Goal: Information Seeking & Learning: Learn about a topic

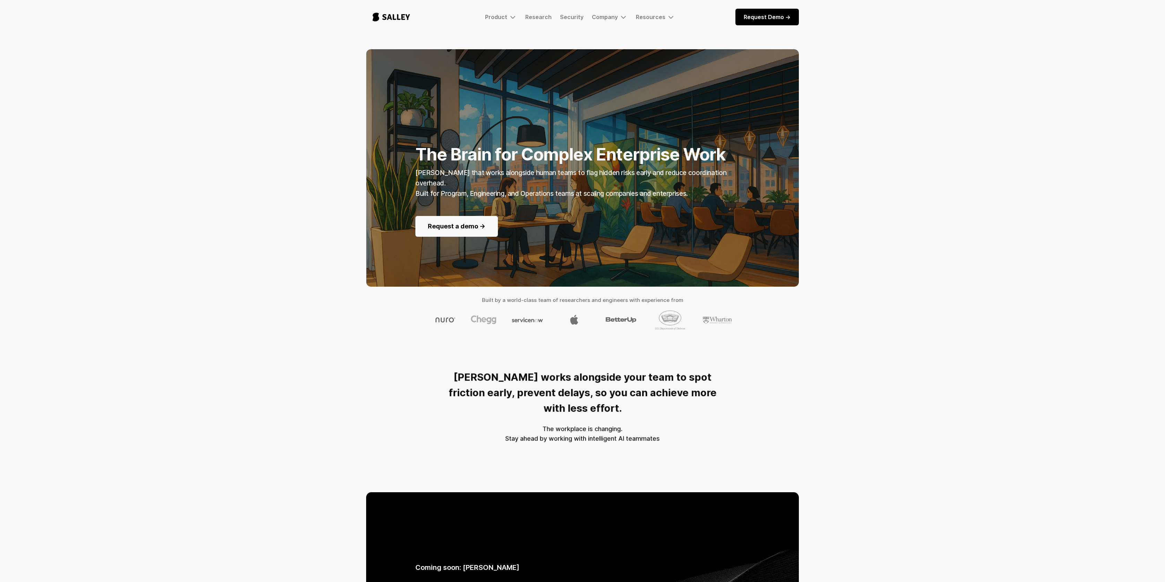
click at [219, 109] on div "The Brain for Complex Enterprise Work [PERSON_NAME] that works alongside human …" at bounding box center [582, 195] width 1165 height 292
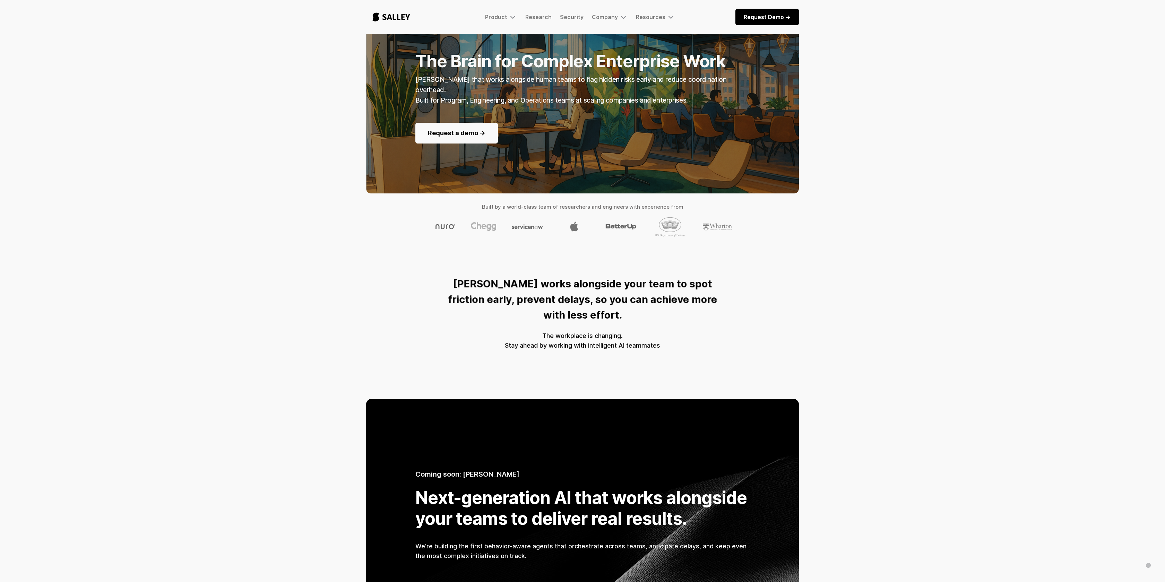
scroll to position [129, 0]
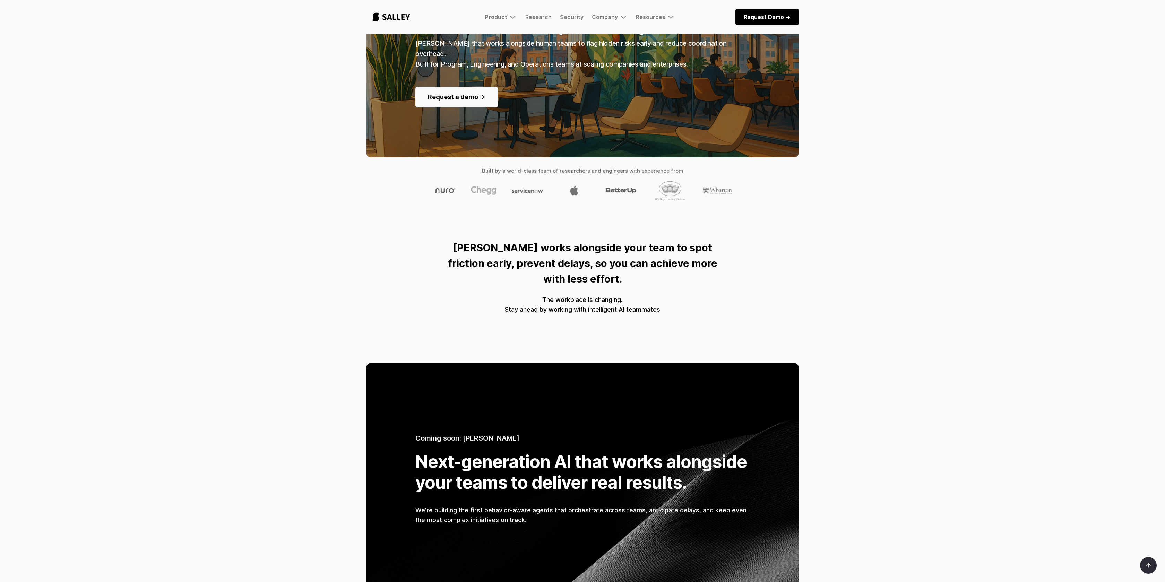
click at [177, 124] on div "The Brain for Complex Enterprise Work [PERSON_NAME] that works alongside human …" at bounding box center [582, 66] width 1165 height 292
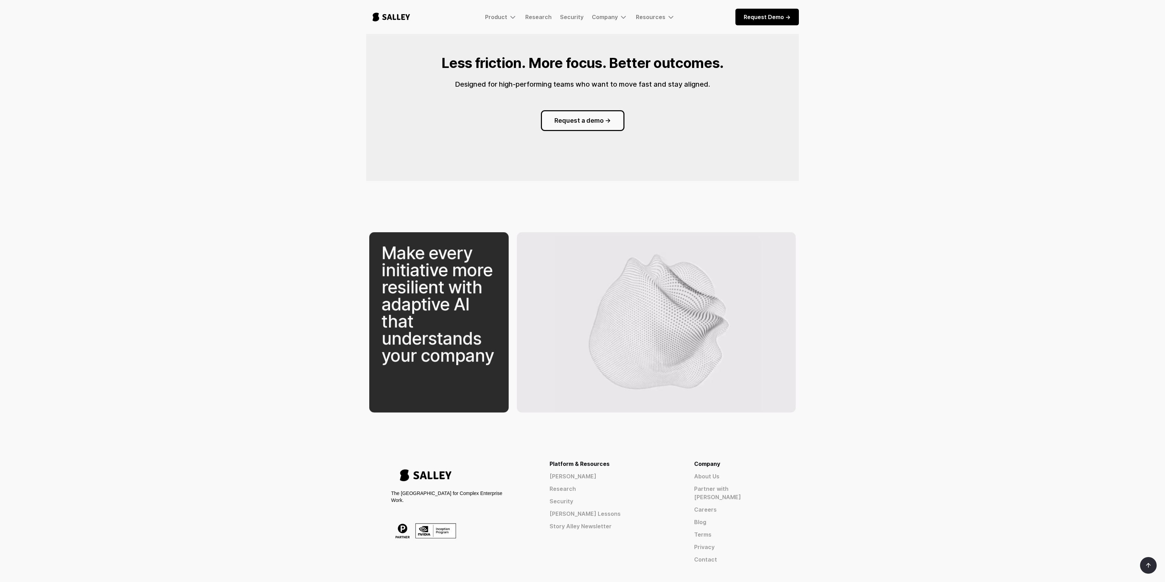
scroll to position [816, 0]
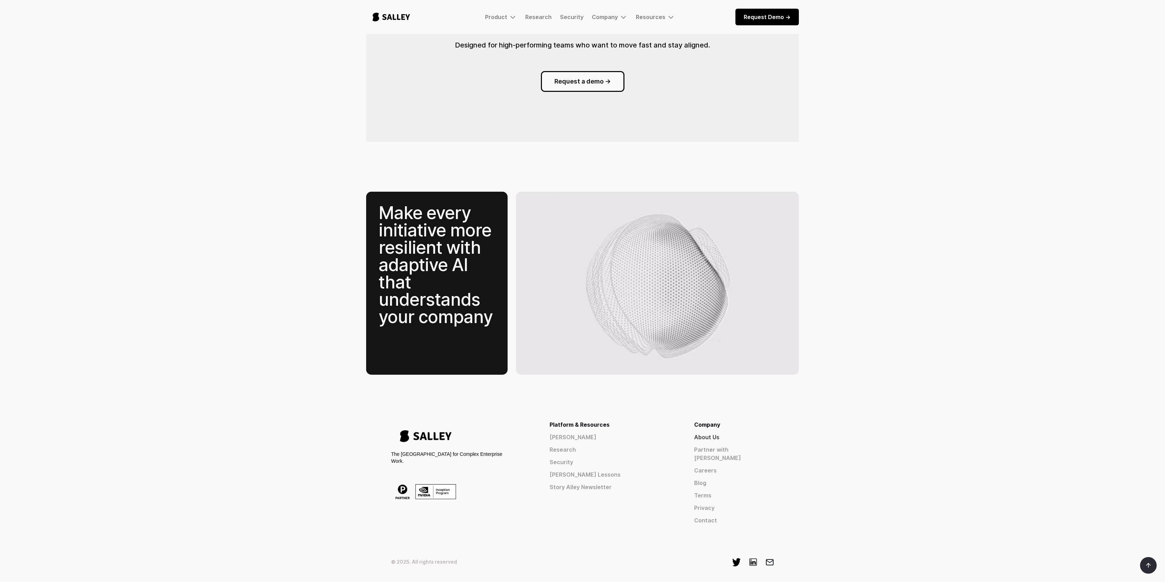
click at [742, 433] on link "About Us" at bounding box center [734, 437] width 80 height 8
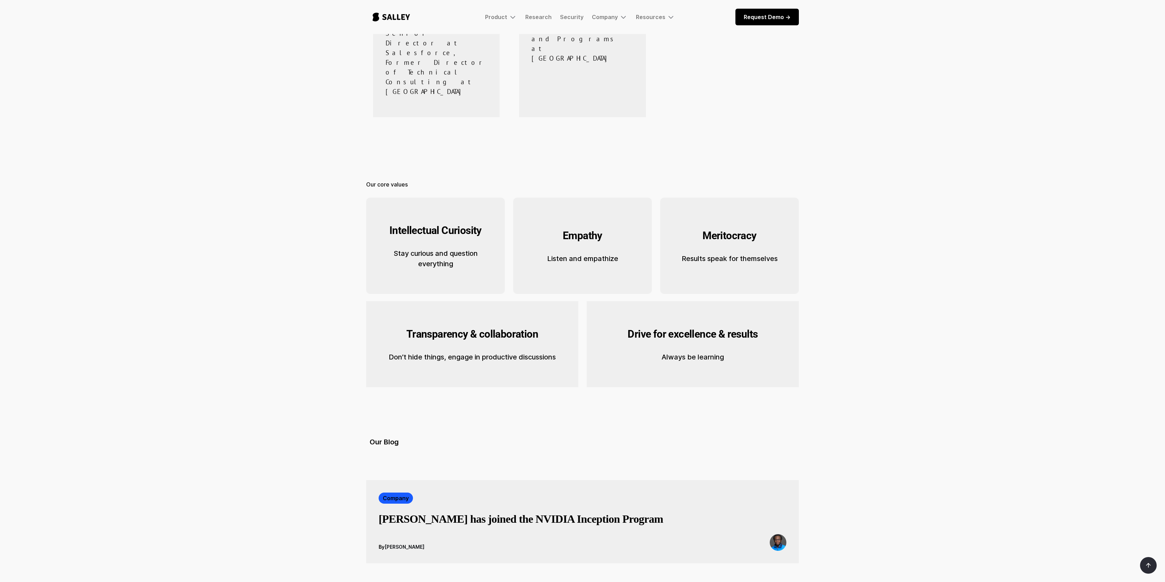
scroll to position [914, 0]
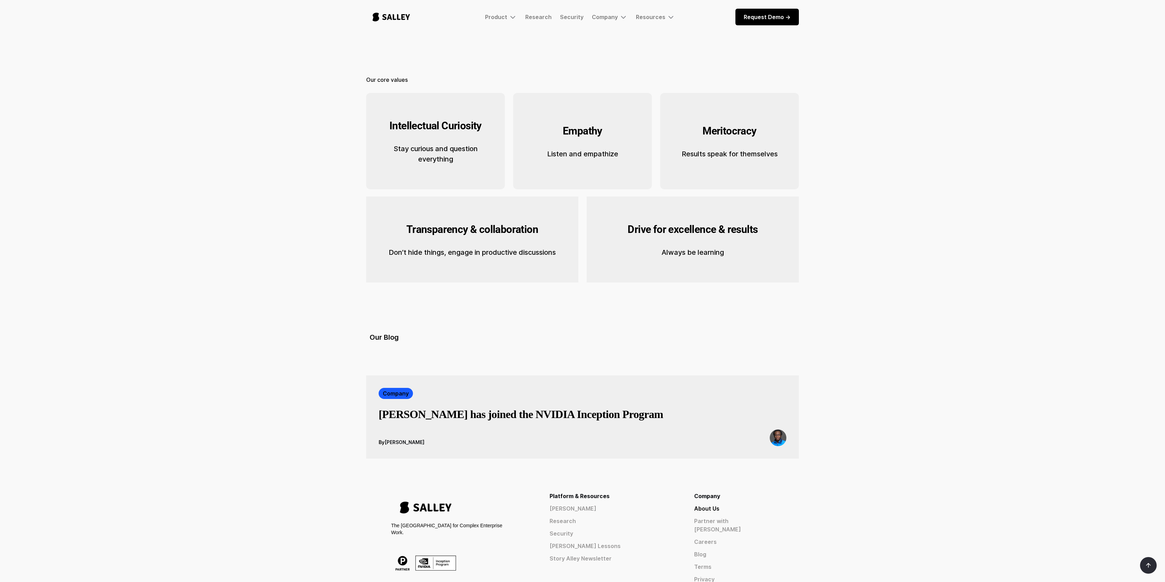
click at [774, 430] on img at bounding box center [778, 438] width 17 height 17
click at [568, 407] on h3 "Salley has joined the NVIDIA Inception Program" at bounding box center [521, 414] width 285 height 14
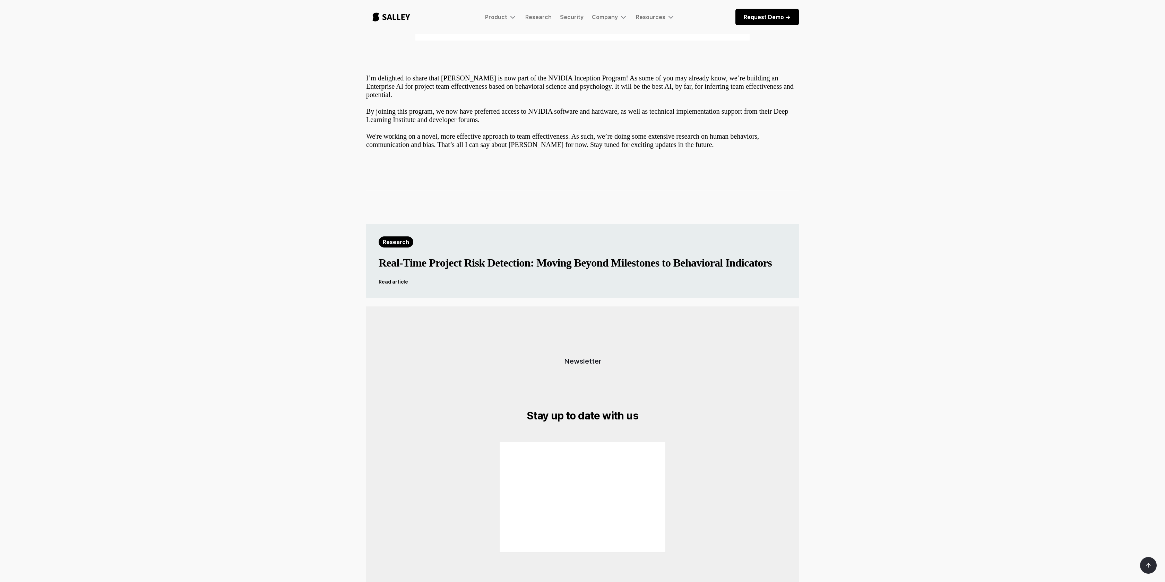
scroll to position [305, 0]
